Goal: Submit feedback/report problem

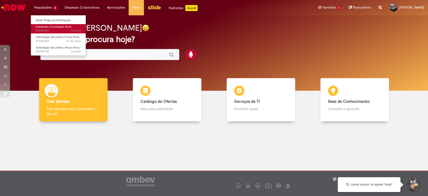
click at [46, 31] on span "3h atrás 3 horas atrás R13453146" at bounding box center [58, 31] width 45 height 4
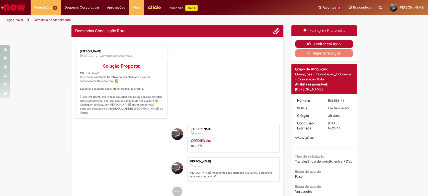
click at [311, 43] on icon "button" at bounding box center [311, 44] width 6 height 4
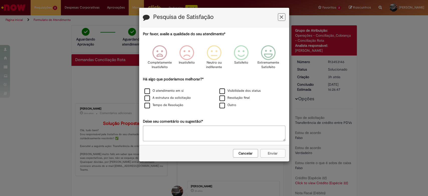
click at [282, 18] on icon "Feedback" at bounding box center [281, 17] width 3 height 5
